Goal: Task Accomplishment & Management: Manage account settings

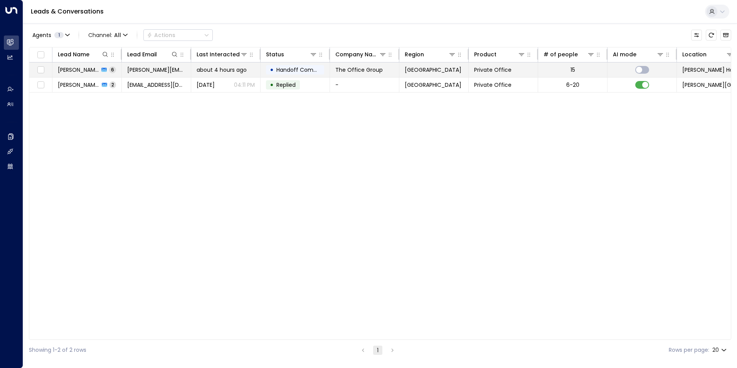
click at [75, 69] on span "[PERSON_NAME]" at bounding box center [78, 70] width 41 height 8
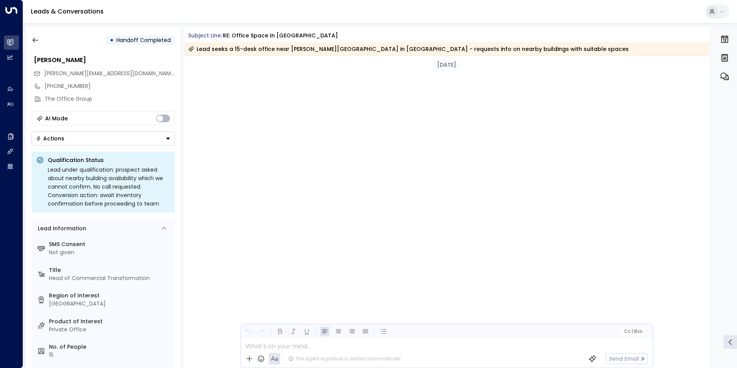
scroll to position [11360, 0]
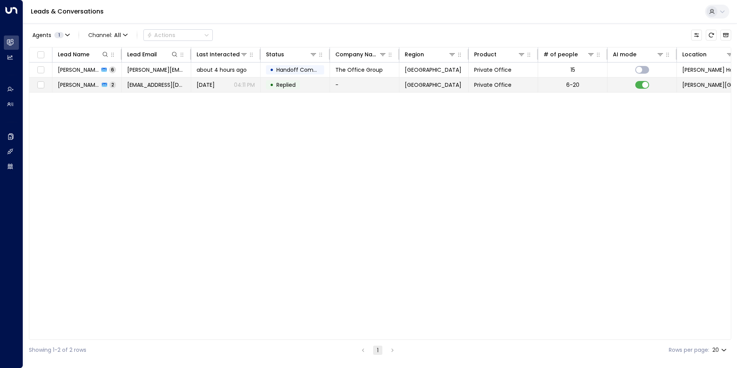
click at [73, 85] on span "[PERSON_NAME]" at bounding box center [79, 85] width 42 height 8
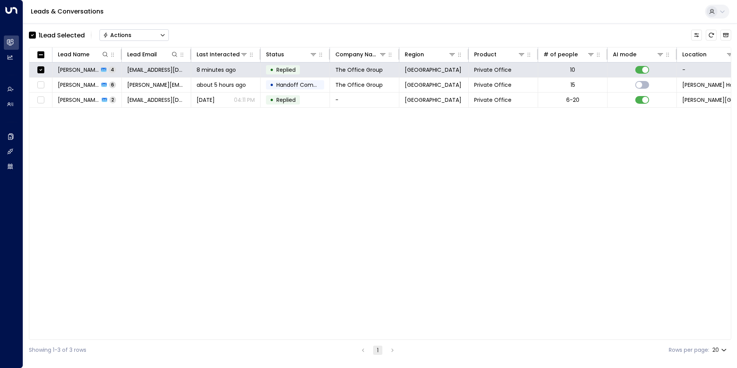
click at [162, 34] on icon "Button group with a nested menu" at bounding box center [162, 34] width 5 height 5
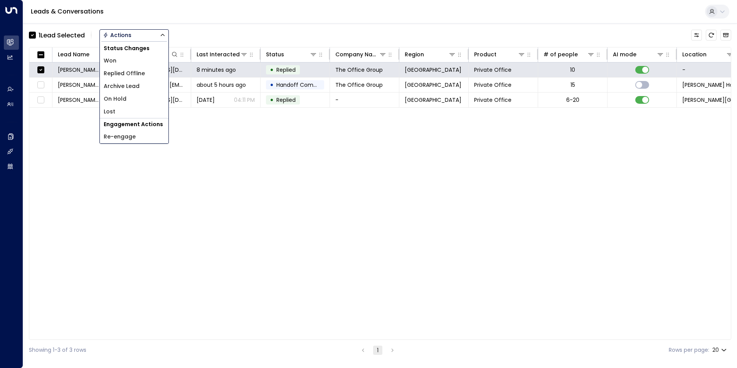
click at [130, 82] on li "Archive Lead" at bounding box center [134, 86] width 69 height 13
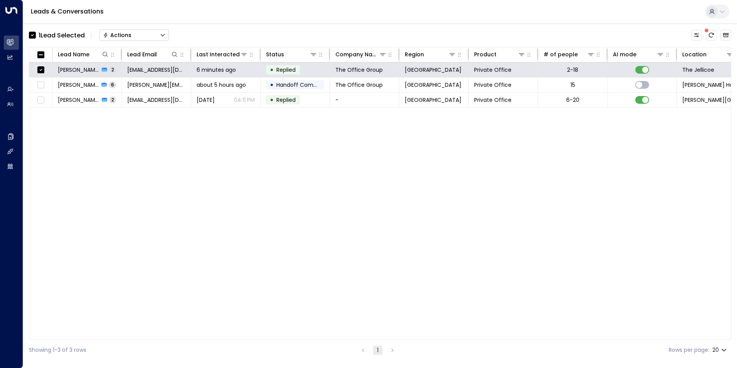
click at [150, 35] on button "Actions" at bounding box center [133, 35] width 69 height 12
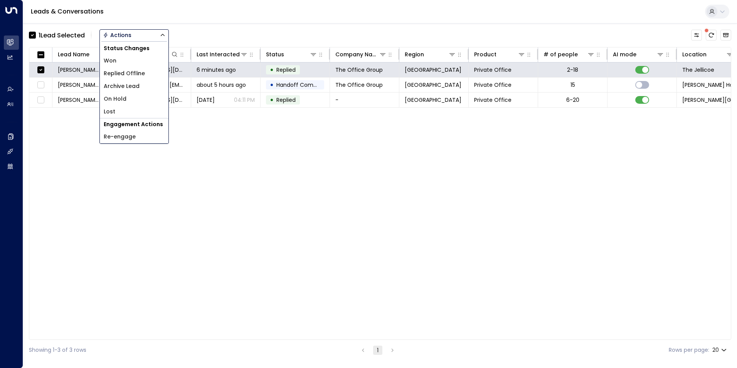
click at [135, 87] on span "Archive Lead" at bounding box center [122, 86] width 36 height 8
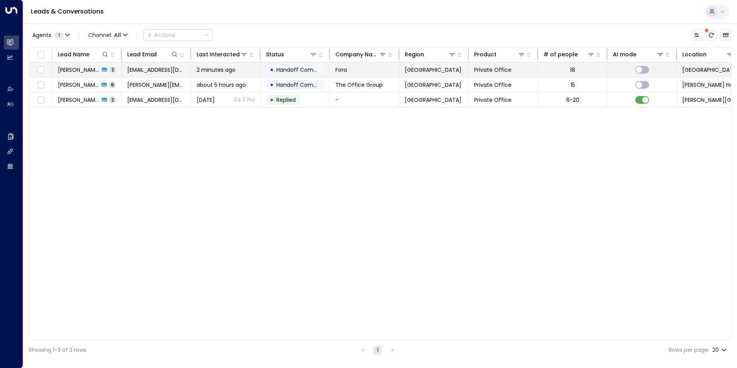
click at [79, 71] on span "Ranjit Brainch" at bounding box center [79, 70] width 42 height 8
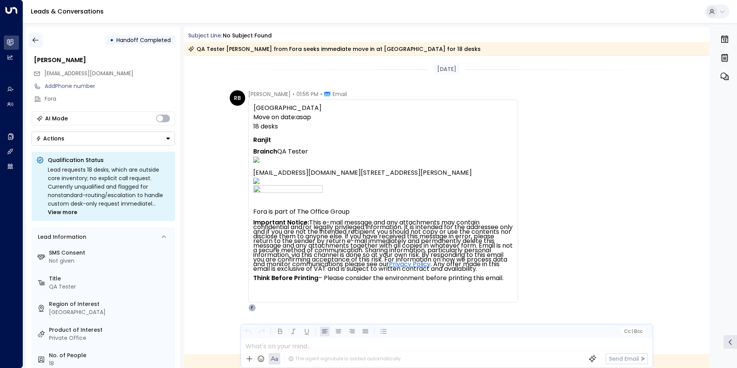
click at [35, 35] on button "button" at bounding box center [36, 40] width 14 height 14
